Goal: Complete application form

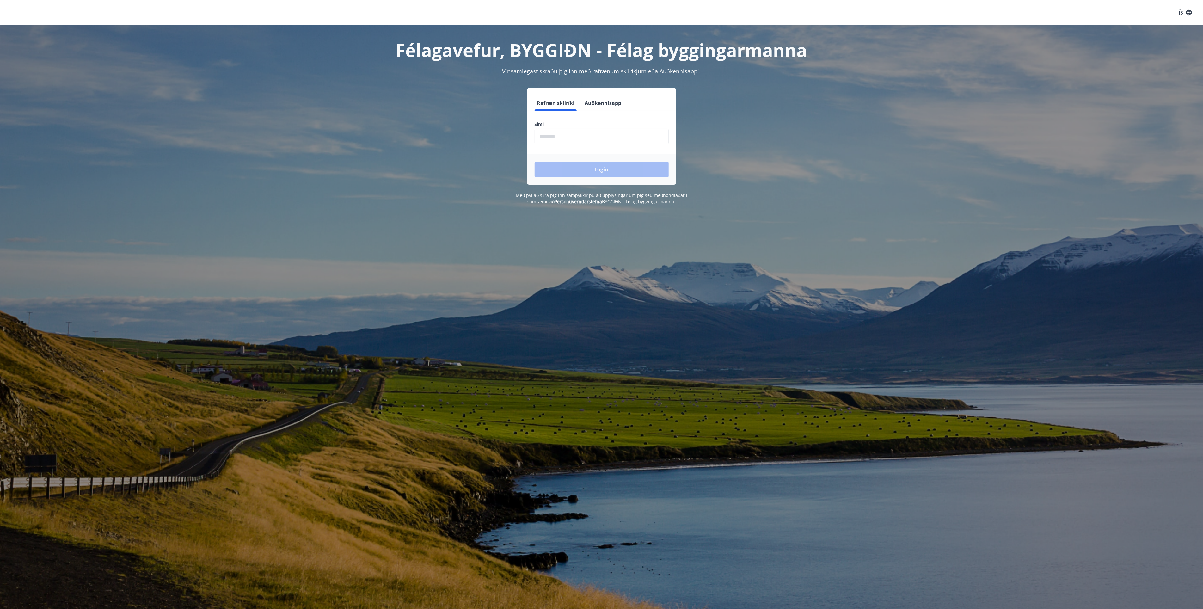
click at [558, 138] on input "phone" at bounding box center [602, 136] width 134 height 15
type input "********"
click at [600, 170] on button "Login" at bounding box center [602, 169] width 134 height 15
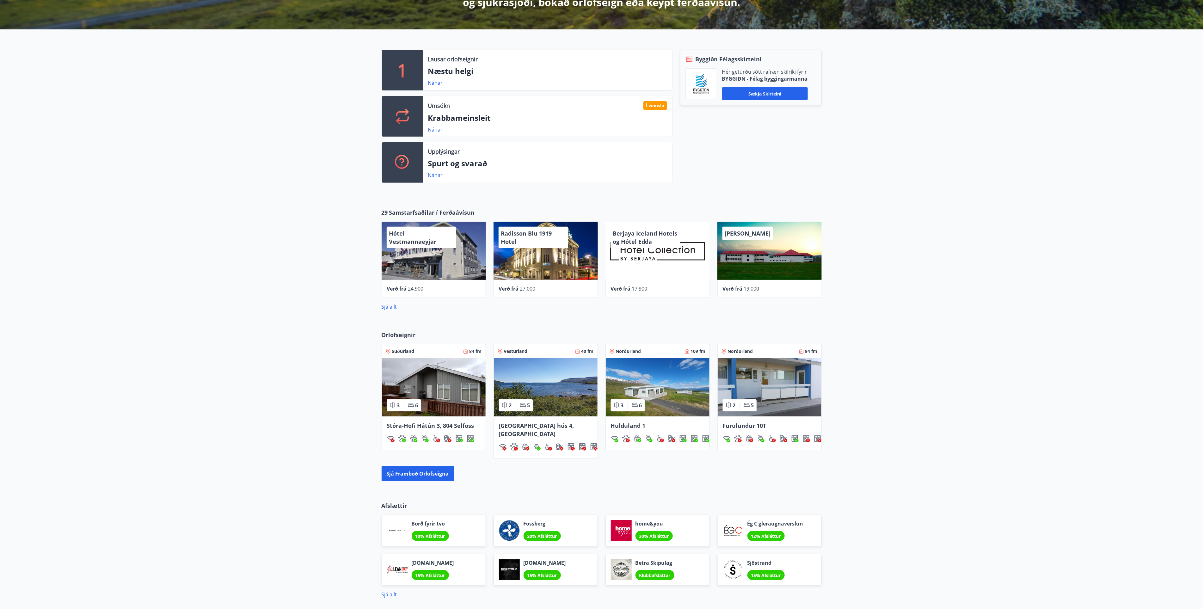
scroll to position [47, 0]
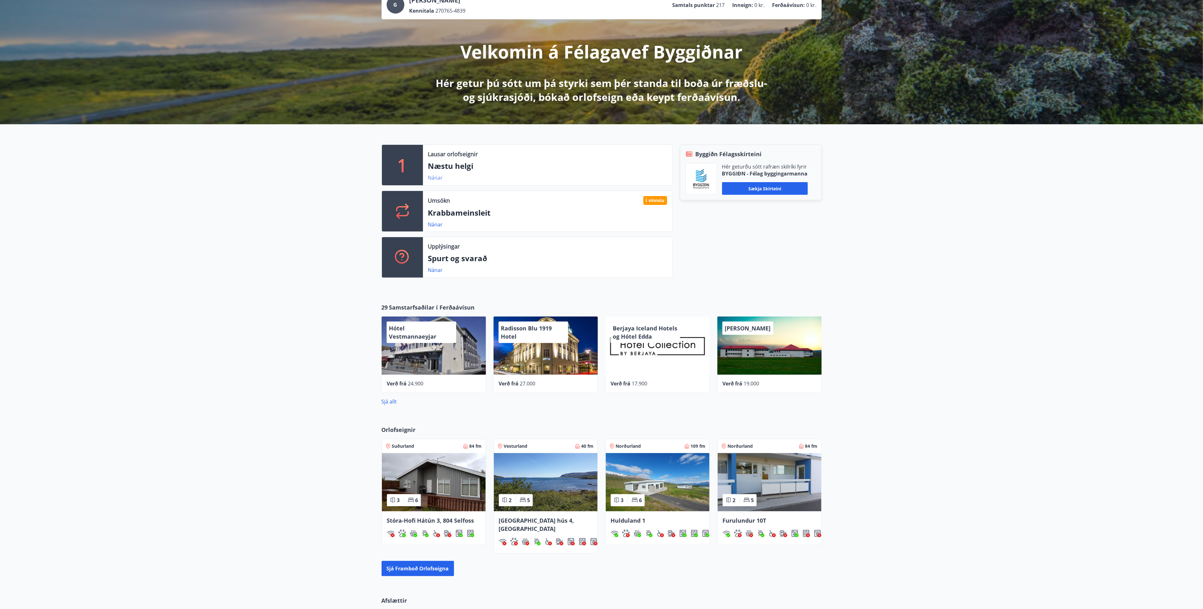
click at [436, 177] on link "Nánar" at bounding box center [435, 177] width 15 height 7
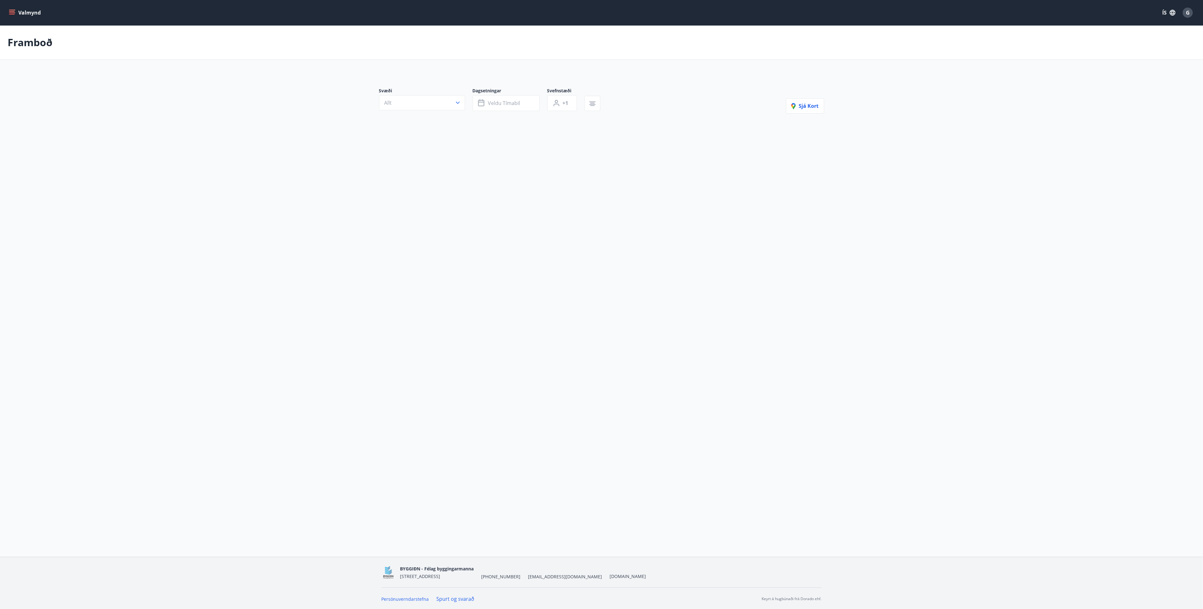
type input "*"
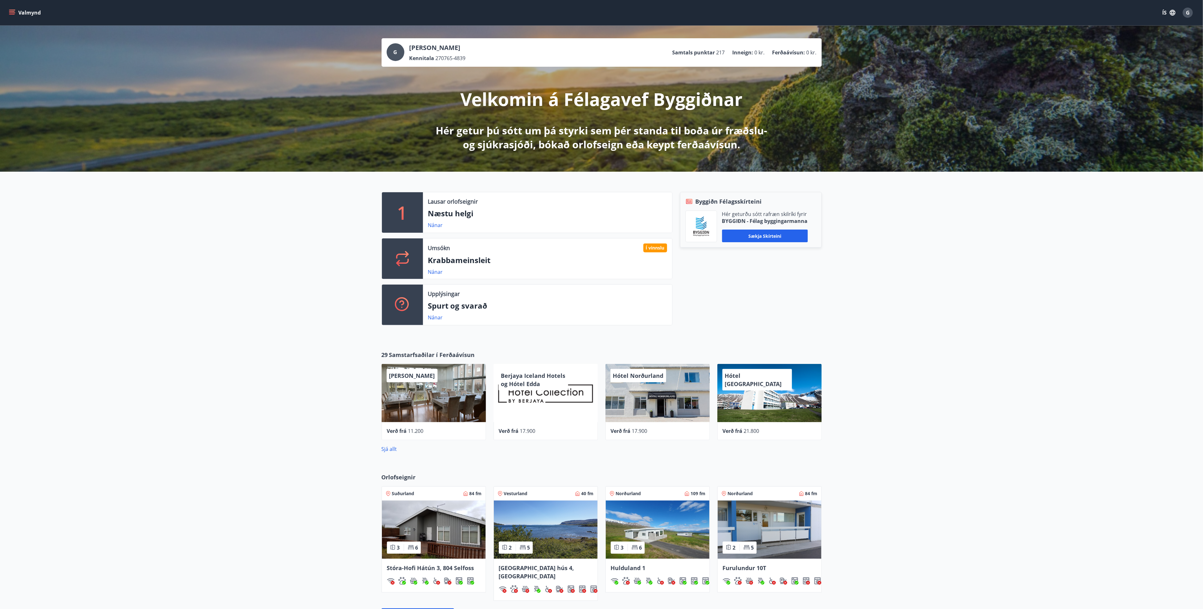
click at [1187, 11] on span "G" at bounding box center [1188, 12] width 4 height 7
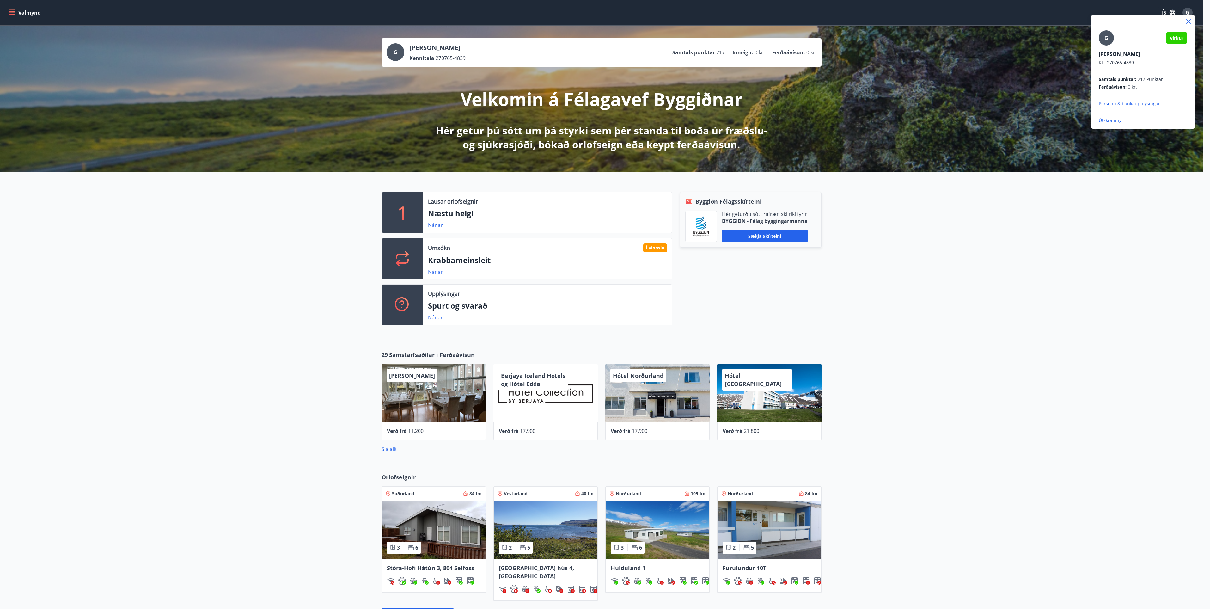
click at [1172, 11] on div at bounding box center [605, 304] width 1210 height 609
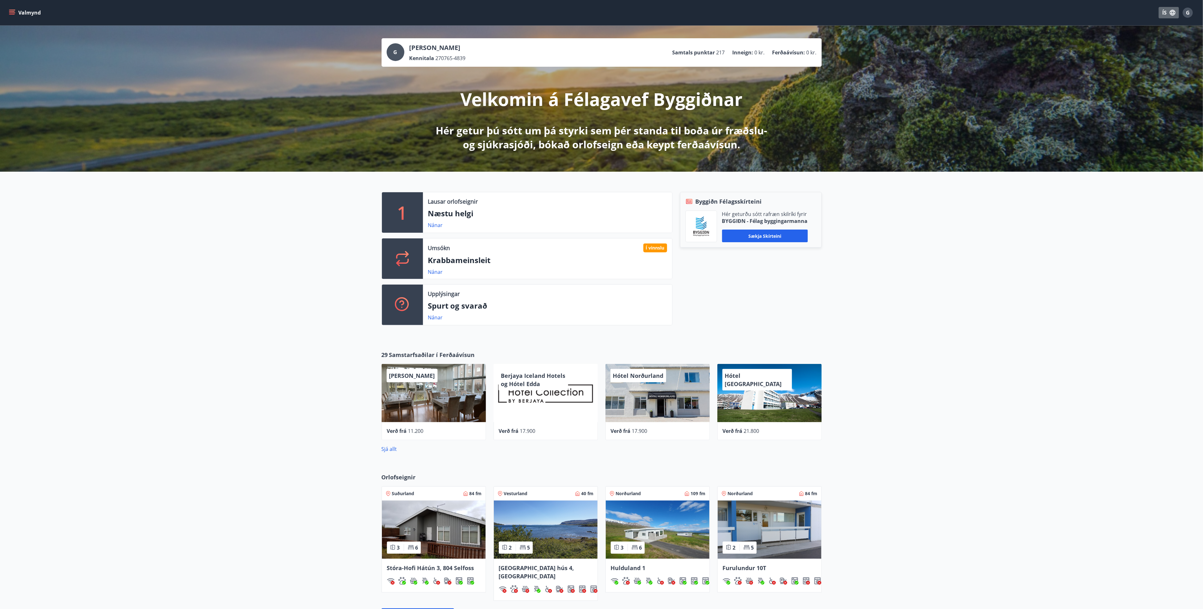
click at [1172, 11] on icon "button" at bounding box center [1173, 13] width 6 height 6
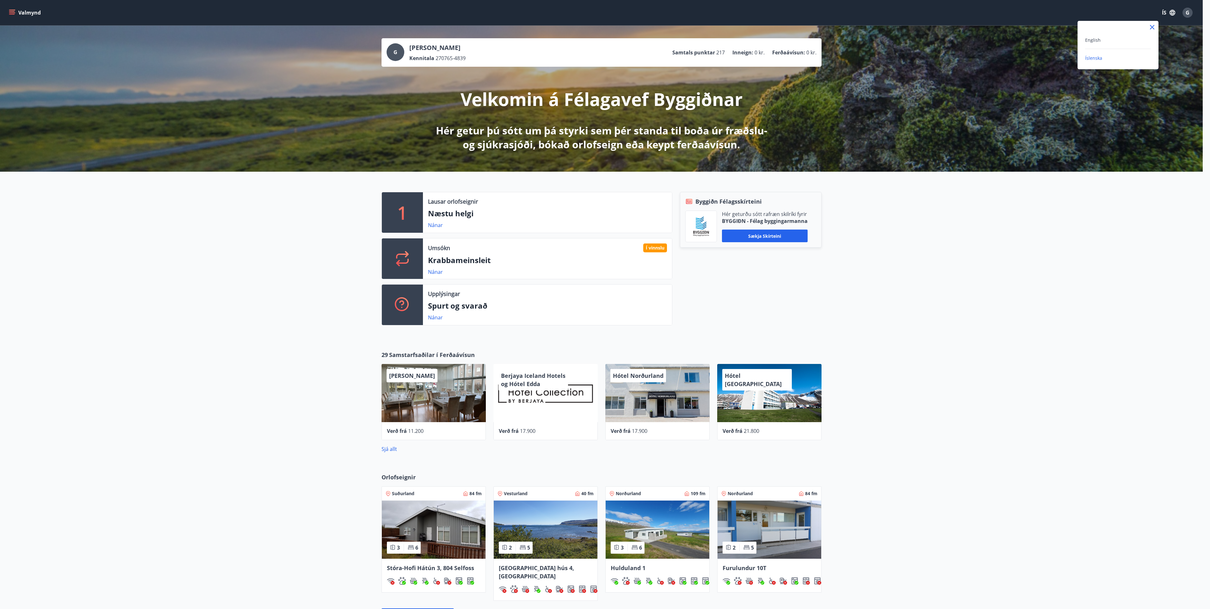
click at [1086, 229] on div at bounding box center [605, 304] width 1210 height 609
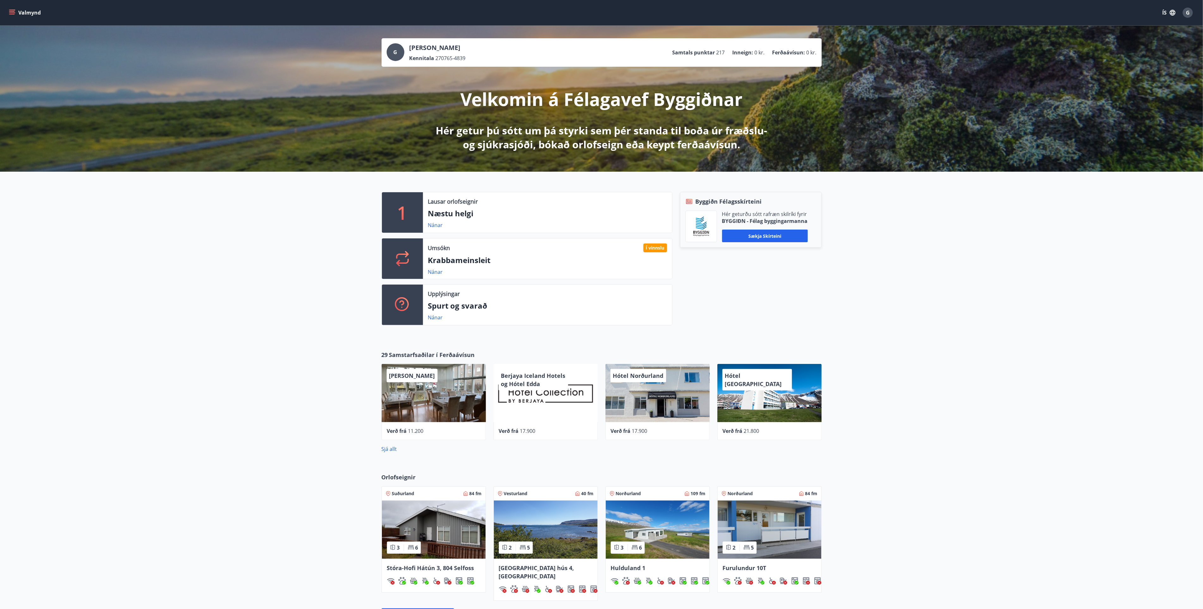
click at [15, 12] on icon "menu" at bounding box center [12, 12] width 6 height 6
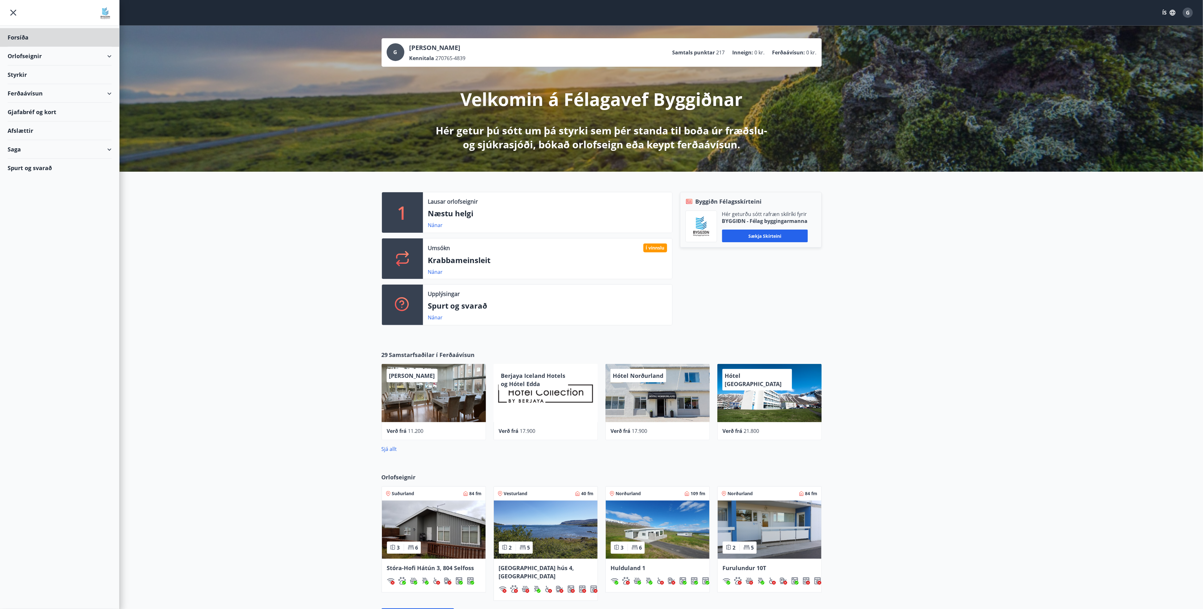
click at [20, 72] on div "Styrkir" at bounding box center [60, 74] width 104 height 19
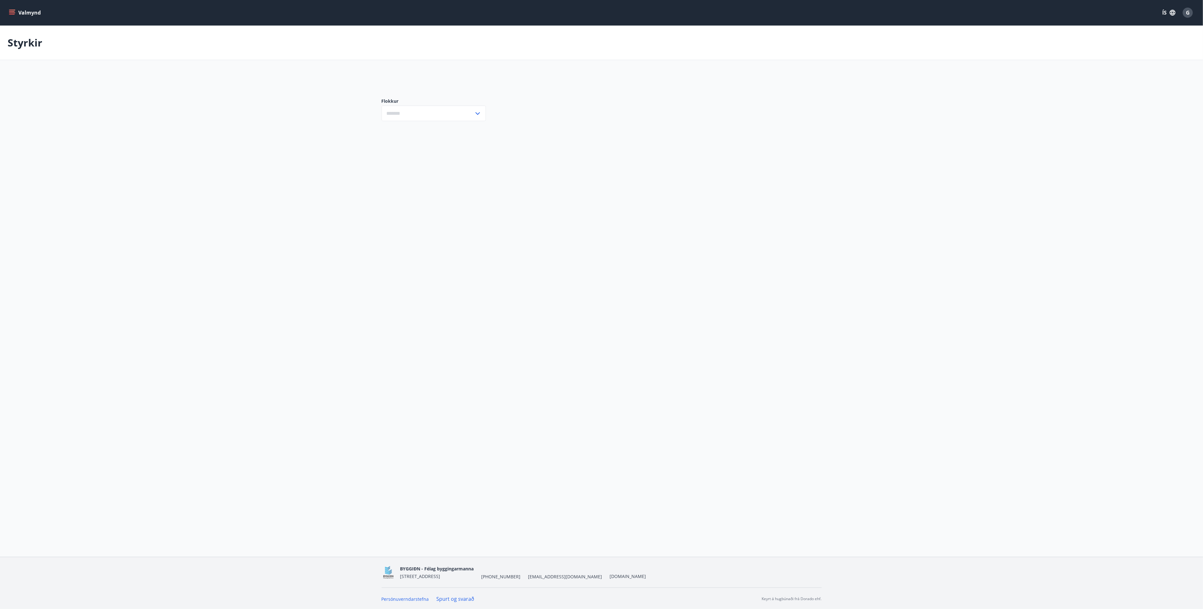
type input "***"
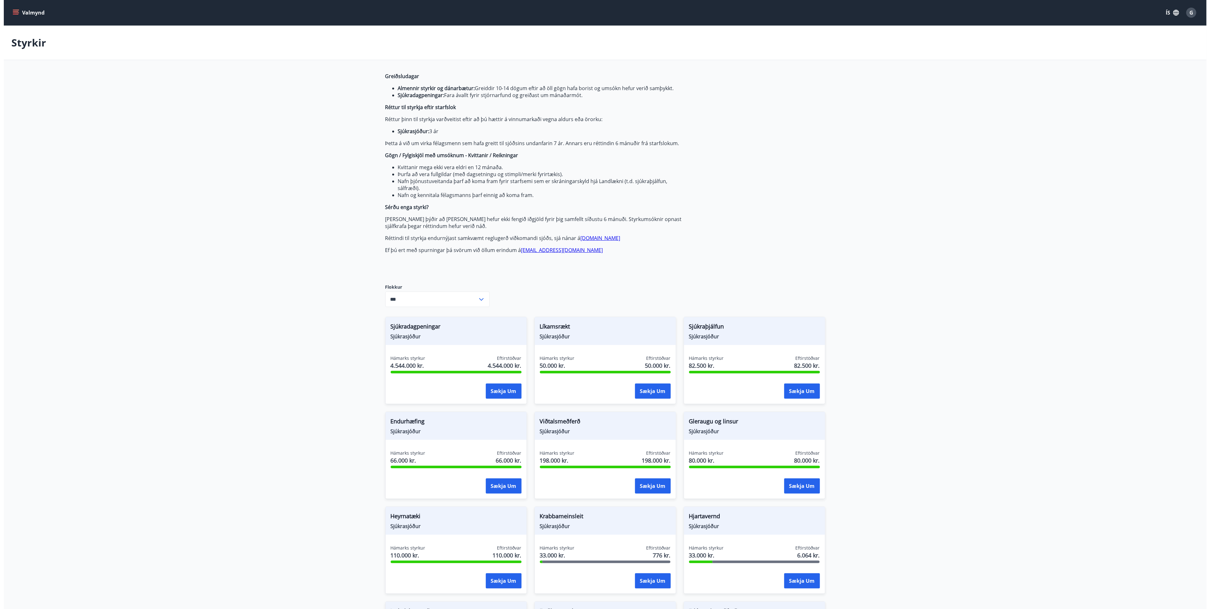
scroll to position [190, 0]
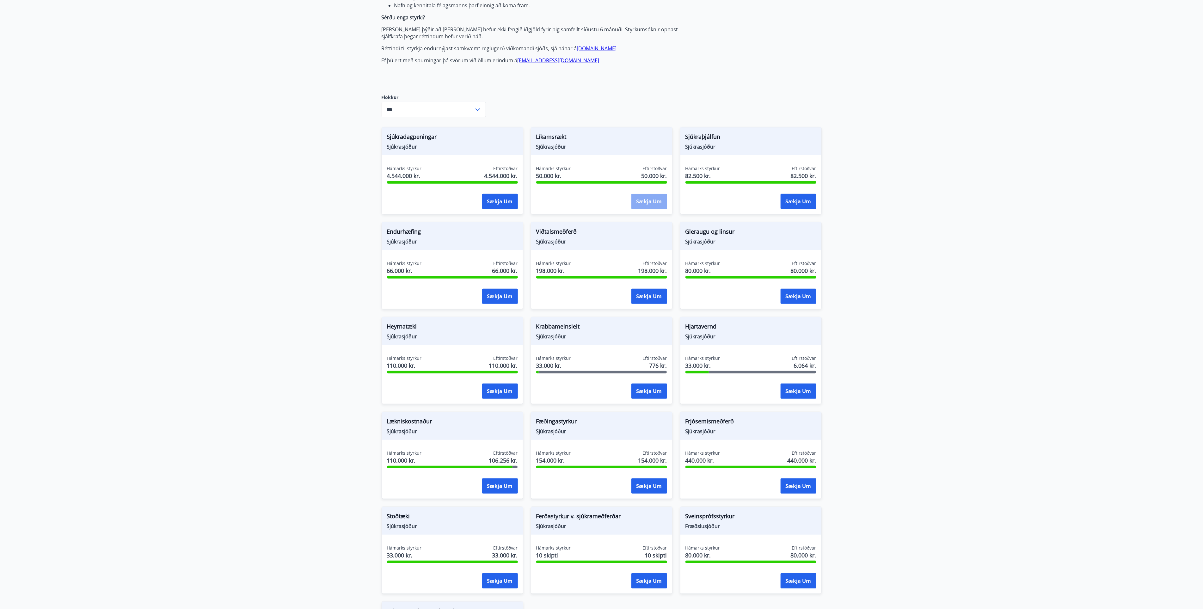
click at [648, 200] on button "Sækja um" at bounding box center [649, 201] width 36 height 15
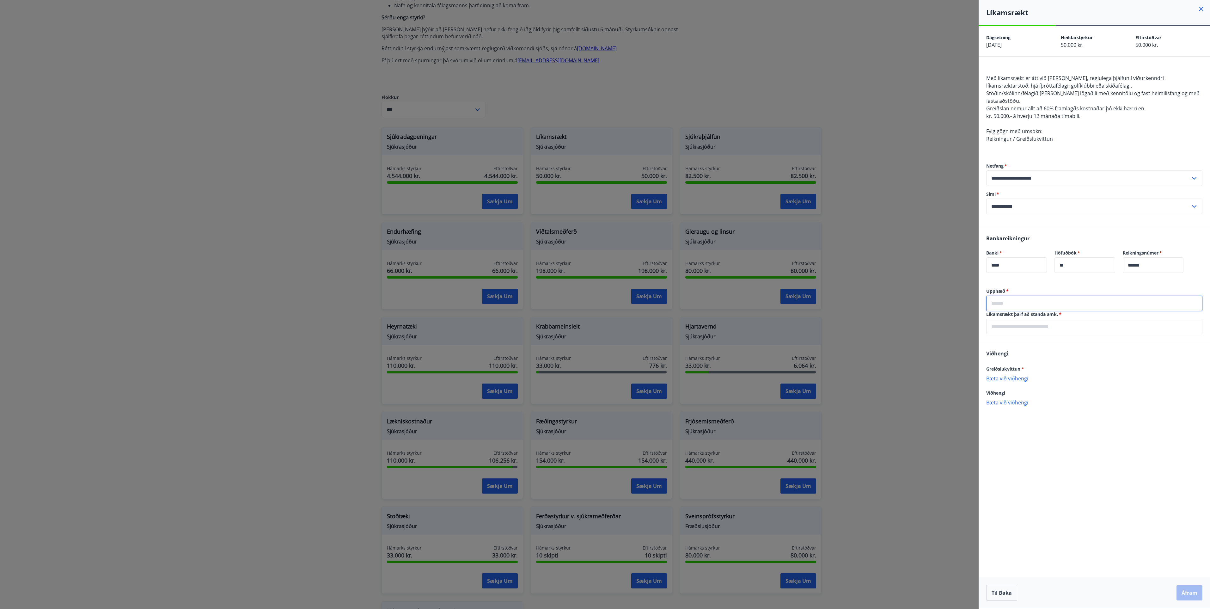
click at [1007, 303] on input "text" at bounding box center [1094, 303] width 216 height 15
click at [1126, 488] on div "**********" at bounding box center [1094, 317] width 231 height 582
click at [1006, 303] on input "text" at bounding box center [1094, 303] width 216 height 15
click at [1005, 303] on input "text" at bounding box center [1094, 303] width 216 height 15
type input "****"
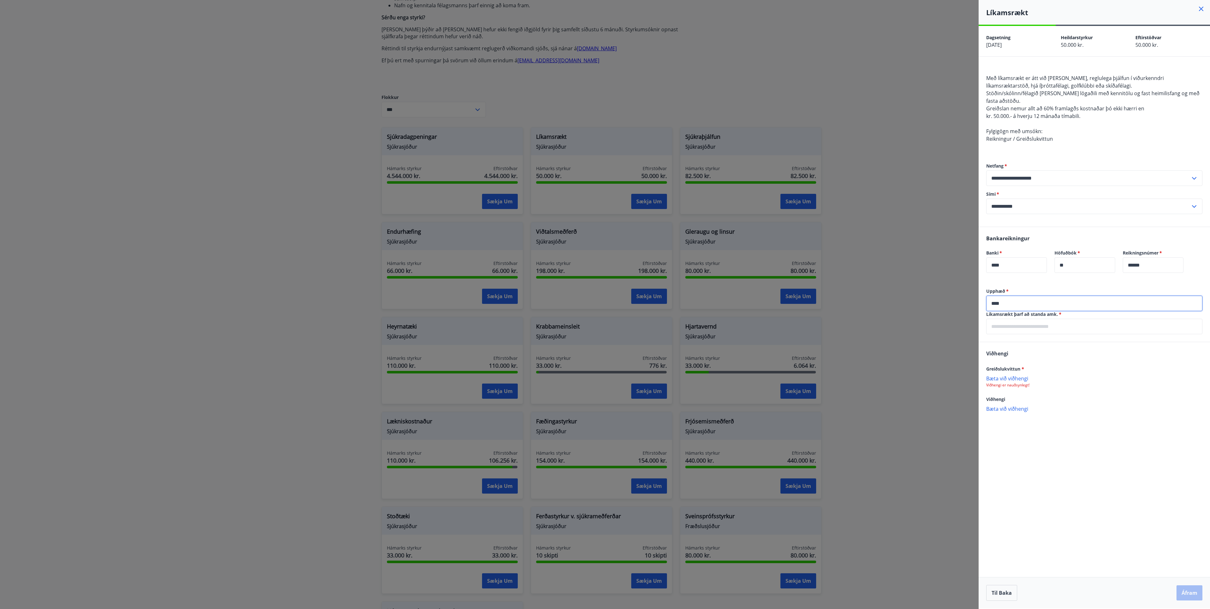
click at [1010, 324] on input "text" at bounding box center [1094, 326] width 216 height 15
type input "**********"
click at [262, 253] on div at bounding box center [605, 304] width 1210 height 609
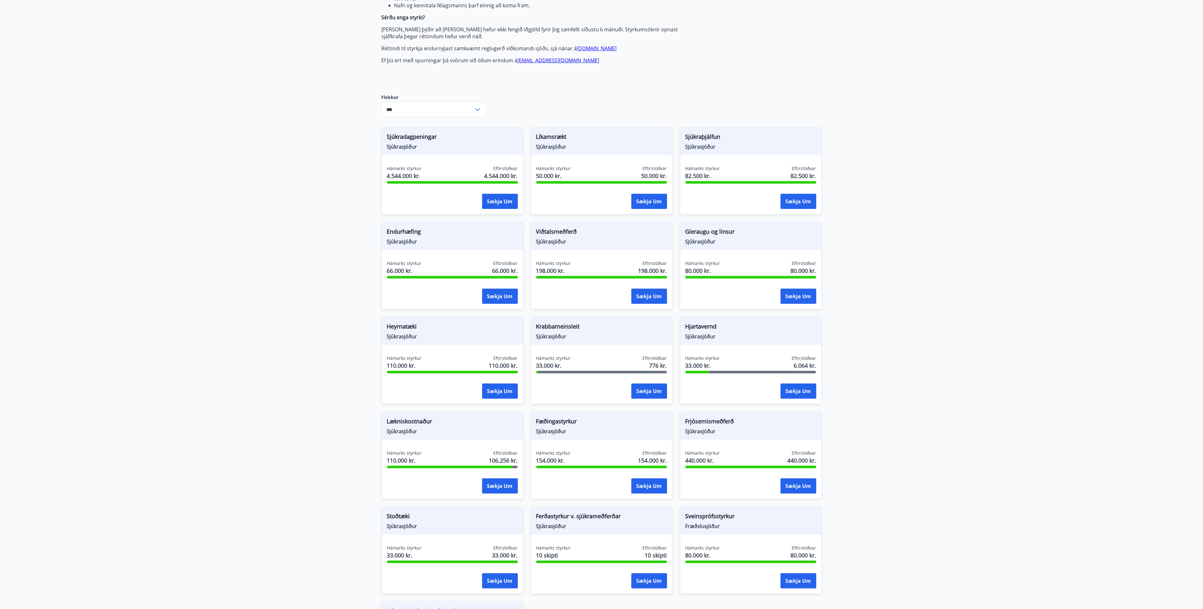
click at [907, 246] on main "Styrkir Greiðsludagar Almennir styrkir og dánarbætur: Greiddir 10-14 dögum efti…" at bounding box center [601, 266] width 1203 height 860
click at [1106, 258] on main "Styrkir Greiðsludagar Almennir styrkir og dánarbætur: Greiddir 10-14 dögum efti…" at bounding box center [601, 266] width 1203 height 860
click at [653, 202] on button "Sækja um" at bounding box center [649, 201] width 36 height 15
